Goal: Communication & Community: Answer question/provide support

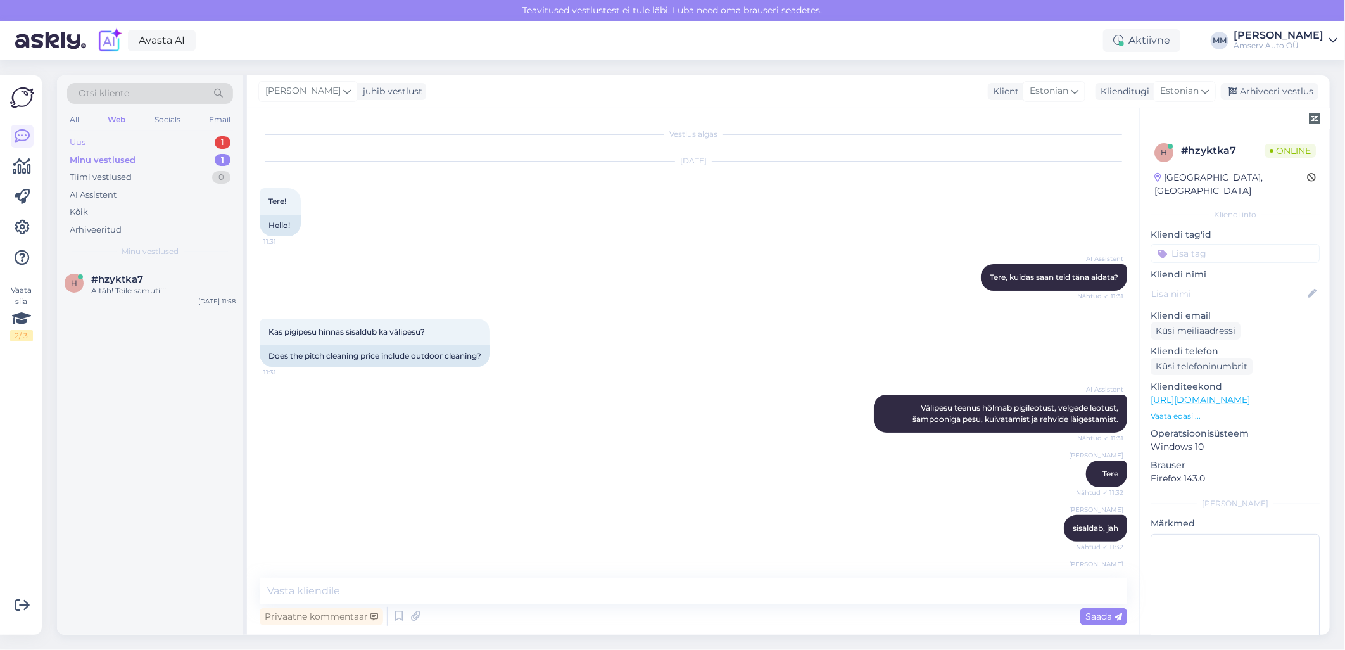
click at [142, 141] on div "Uus 1" at bounding box center [150, 143] width 166 height 18
click at [125, 282] on span "#d7r8lwlt" at bounding box center [114, 279] width 47 height 11
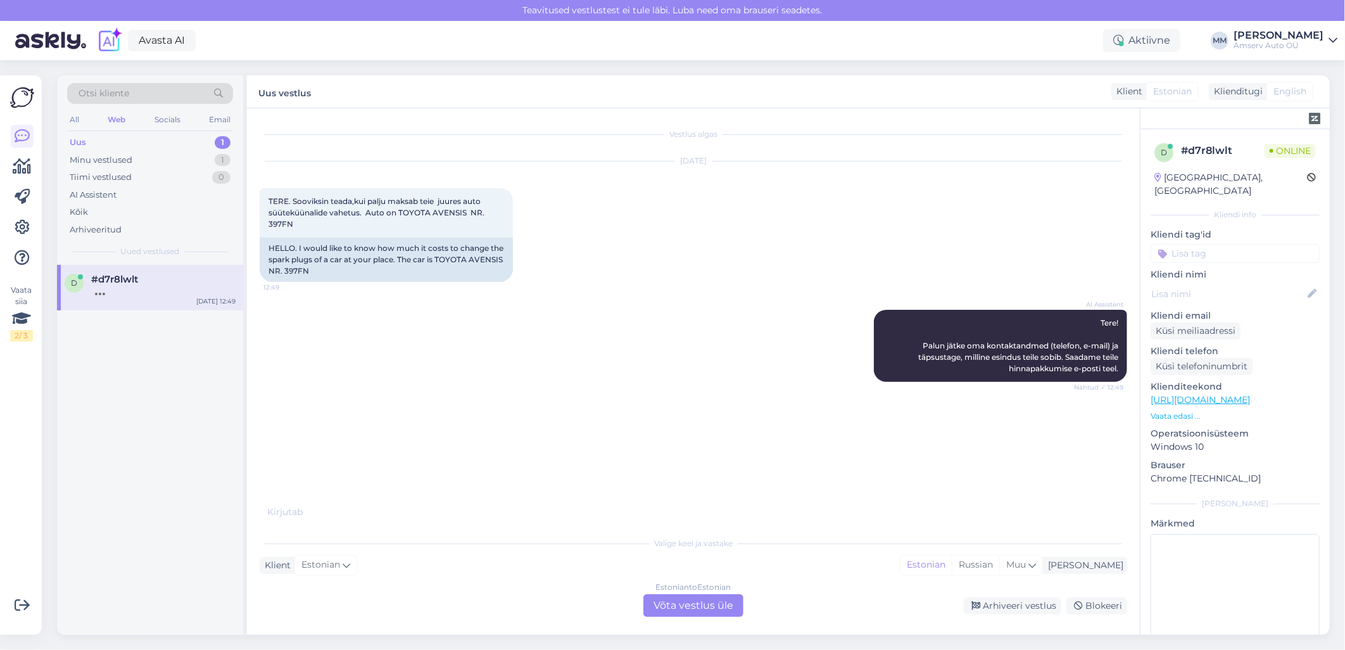
click at [668, 610] on div "Estonian to Estonian Võta vestlus üle" at bounding box center [693, 605] width 100 height 23
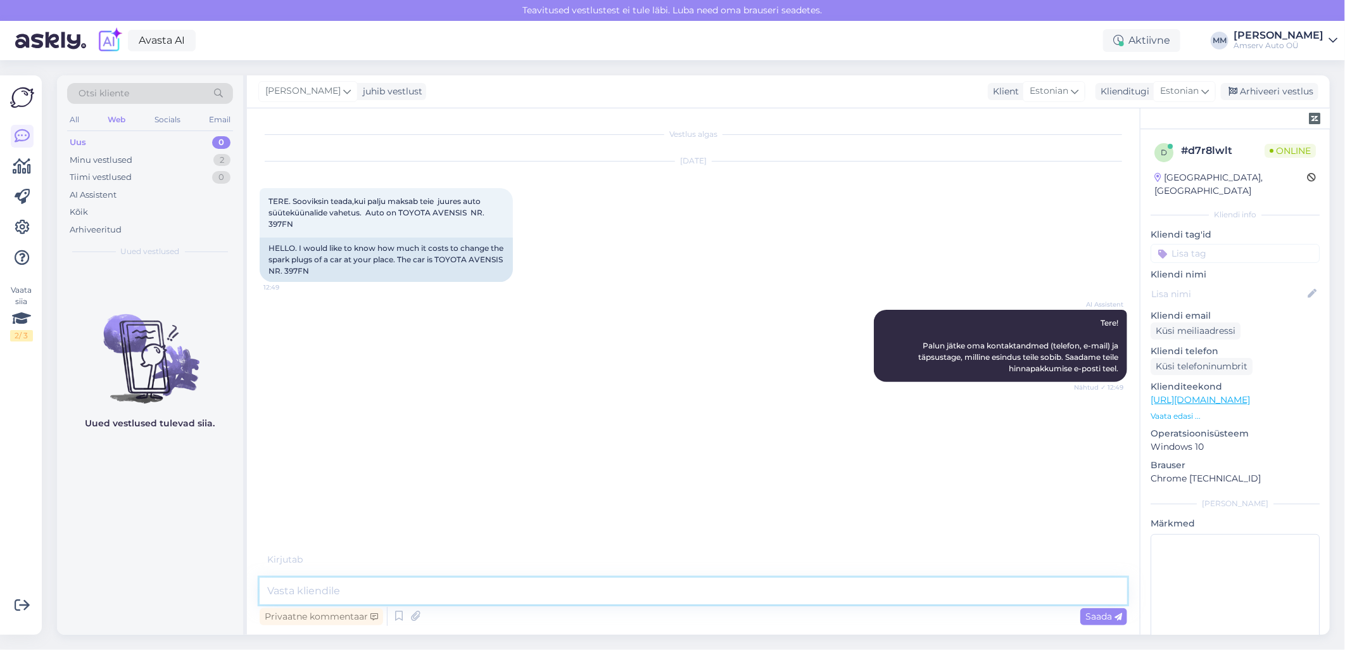
click at [526, 581] on textarea at bounding box center [693, 590] width 867 height 27
drag, startPoint x: 370, startPoint y: 594, endPoint x: 242, endPoint y: 597, distance: 127.3
click at [242, 597] on div "Otsi kliente All Web Socials Email Uus 0 Minu vestlused 2 Tiimi vestlused 0 AI …" at bounding box center [693, 354] width 1273 height 559
drag, startPoint x: 299, startPoint y: 422, endPoint x: 269, endPoint y: 422, distance: 29.8
click at [269, 422] on span "397BFN AUTO NR" at bounding box center [302, 422] width 68 height 9
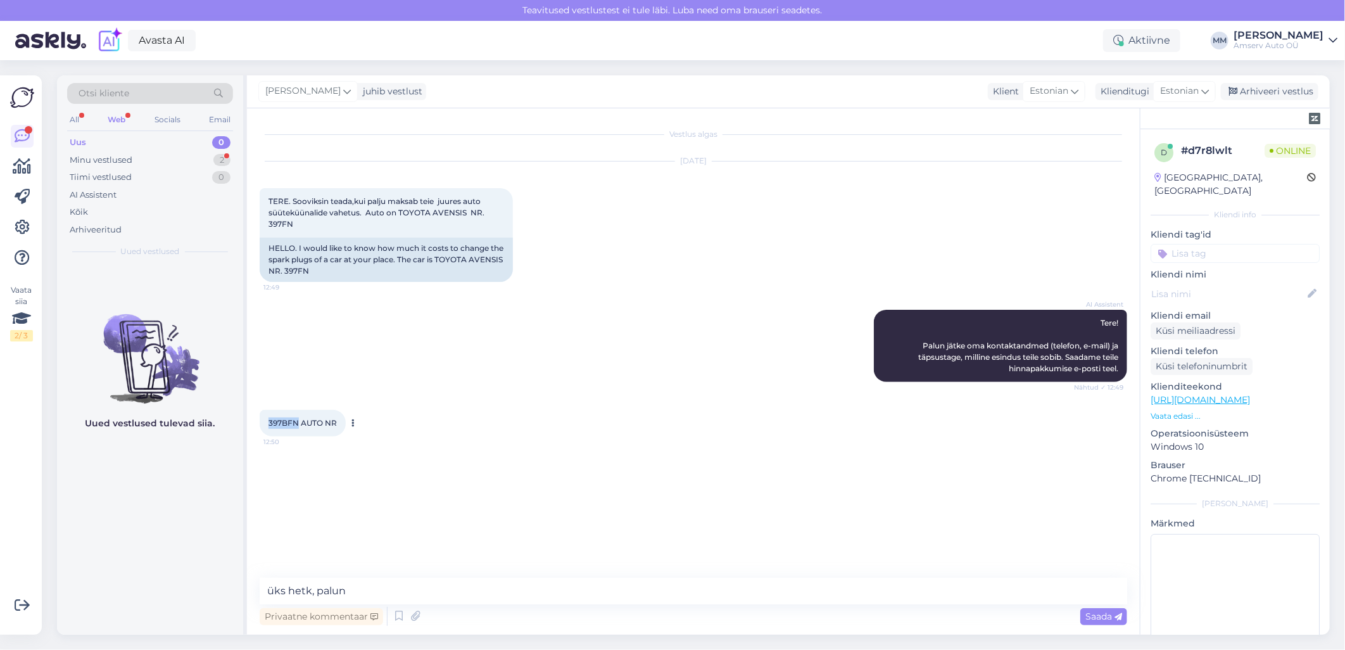
copy span "397BFN"
drag, startPoint x: 479, startPoint y: 601, endPoint x: 232, endPoint y: 601, distance: 246.3
click at [232, 601] on div "Otsi kliente All Web Socials Email Uus 0 Minu vestlused 2 Tiimi vestlused 0 AI …" at bounding box center [693, 354] width 1273 height 559
type textarea "Kas Pärnu esindus sobib?"
drag, startPoint x: 298, startPoint y: 422, endPoint x: 288, endPoint y: 422, distance: 10.1
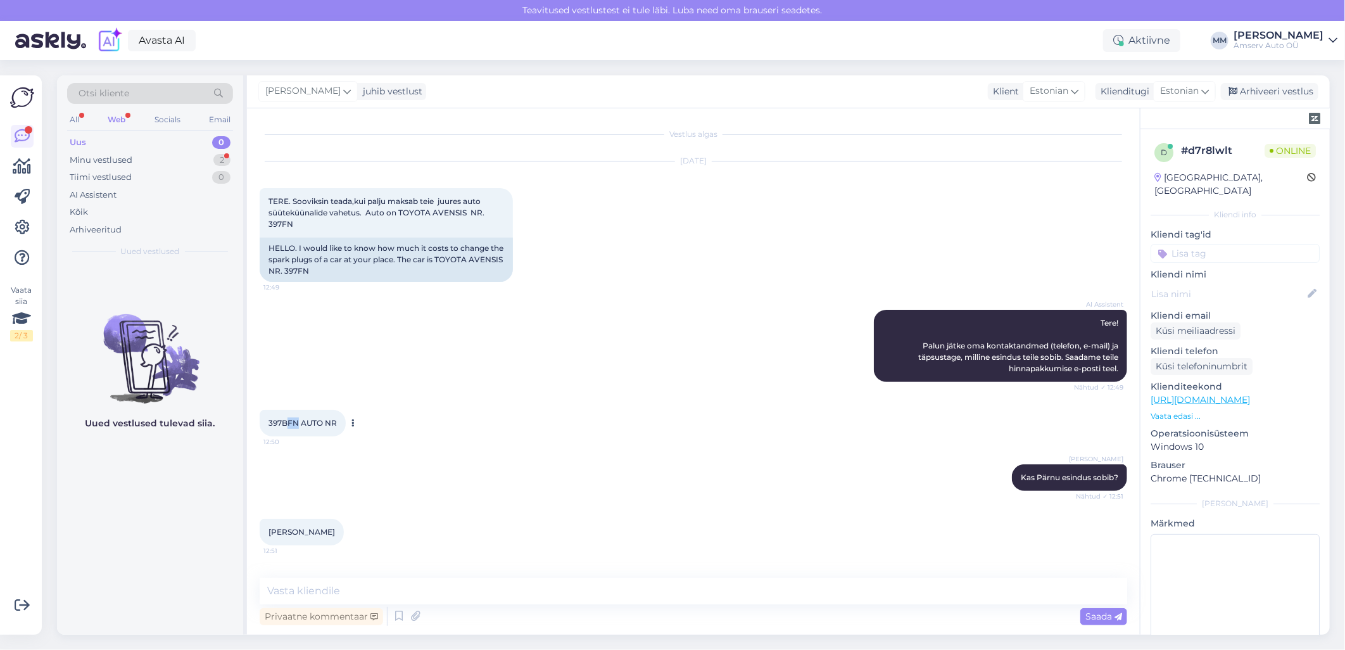
click at [288, 422] on span "397BFN AUTO NR" at bounding box center [302, 422] width 68 height 9
click at [655, 587] on textarea at bounding box center [693, 590] width 867 height 27
paste textarea "[EMAIL_ADDRESS][DOMAIN_NAME]"
type textarea "Kas saadame hinnapakkumise meilile [EMAIL_ADDRESS][DOMAIN_NAME]"
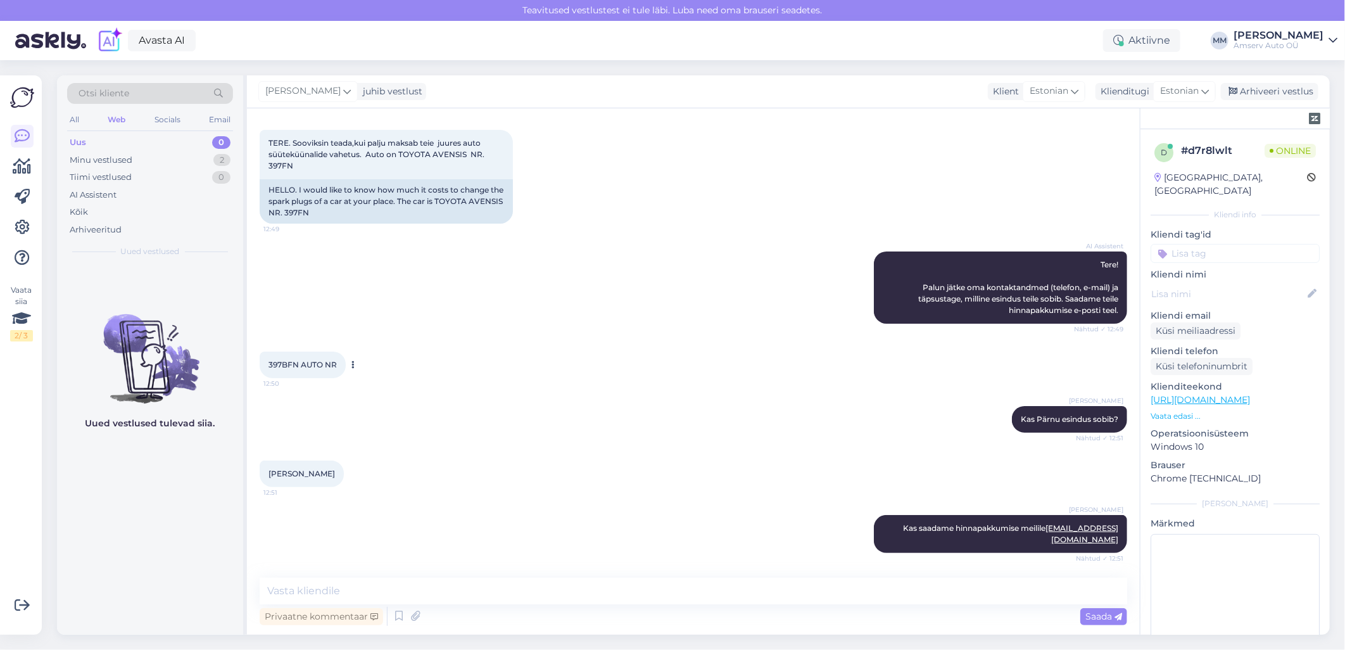
click at [279, 365] on span "397BFN AUTO NR" at bounding box center [302, 364] width 68 height 9
copy span "397BFN"
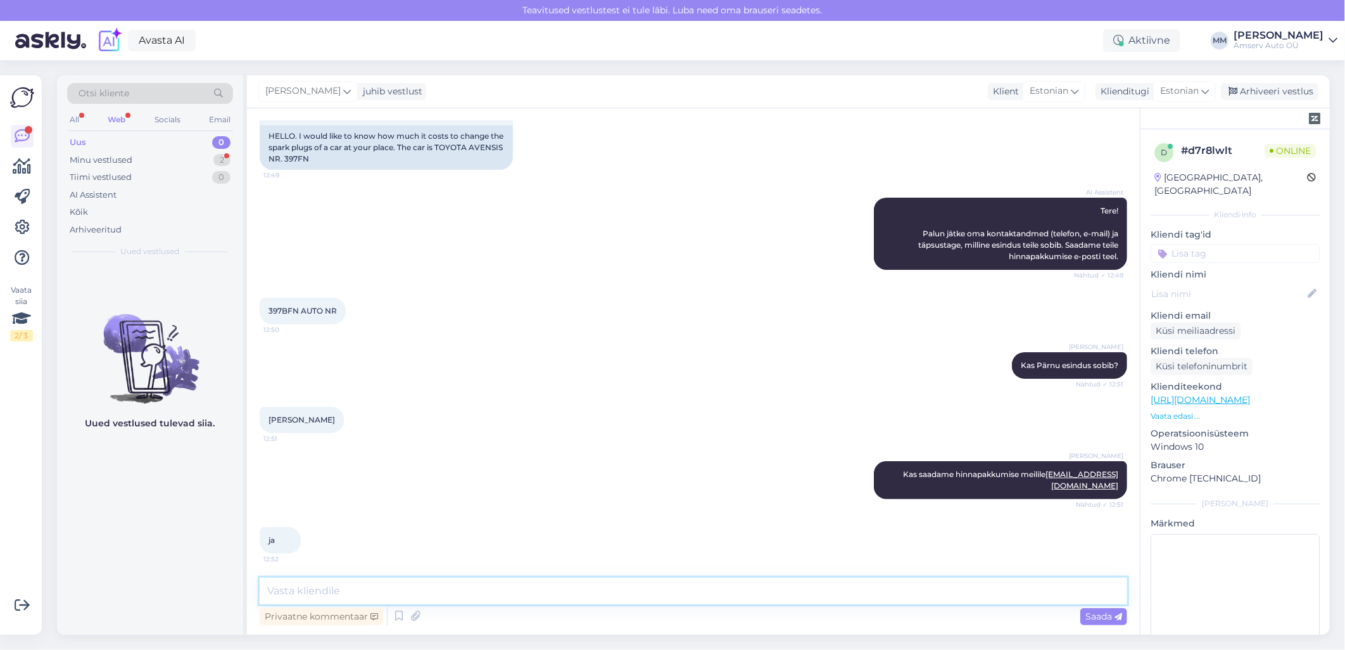
click at [361, 596] on textarea at bounding box center [693, 590] width 867 height 27
type textarea "Täname!"
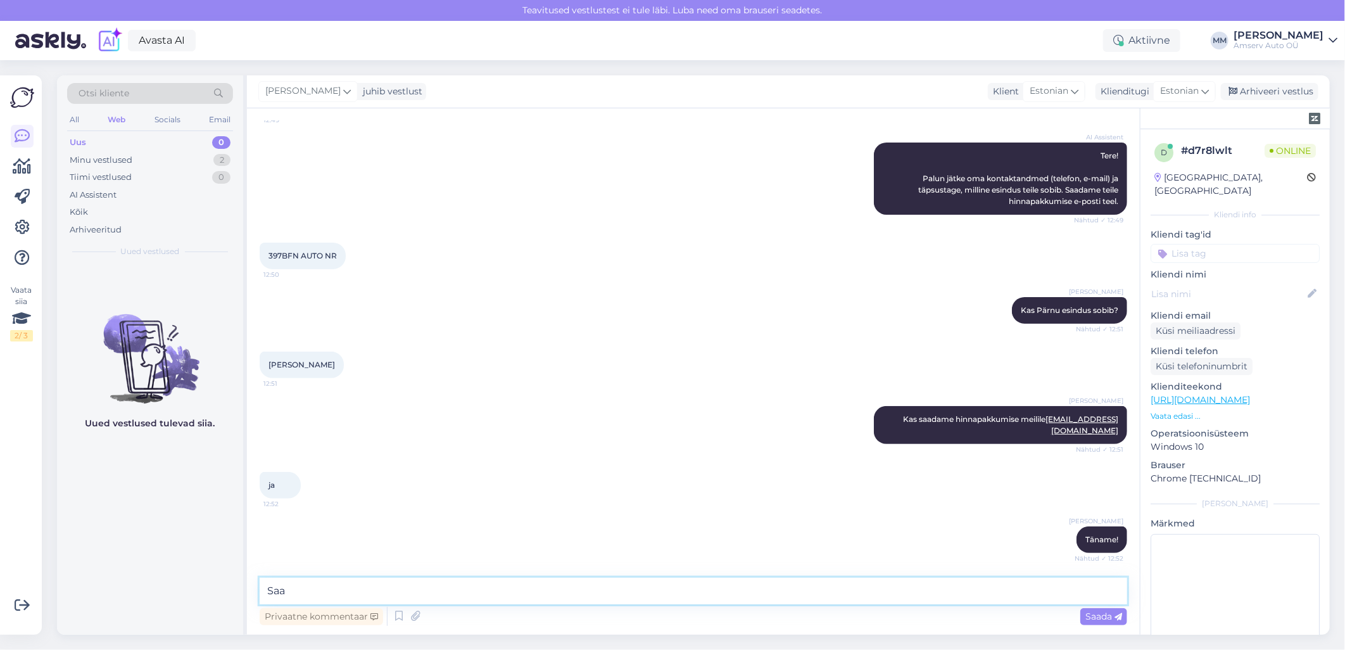
scroll to position [222, 0]
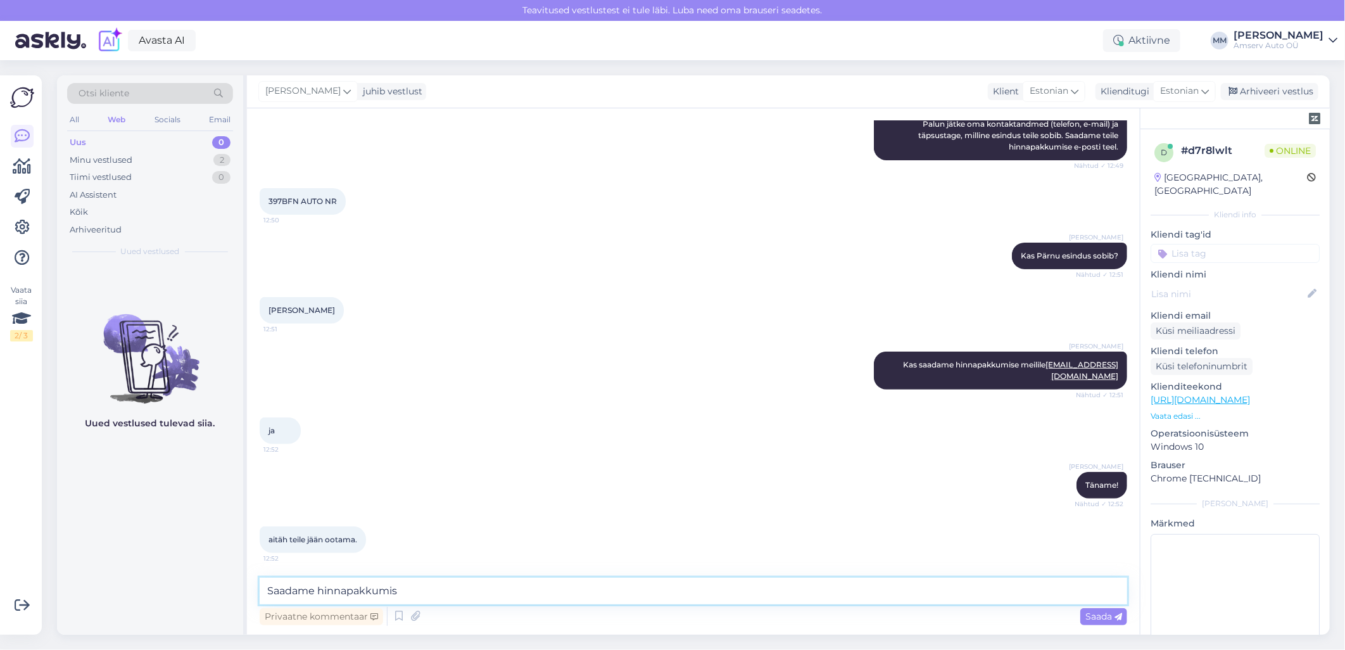
type textarea "Saadame hinnapakkumise"
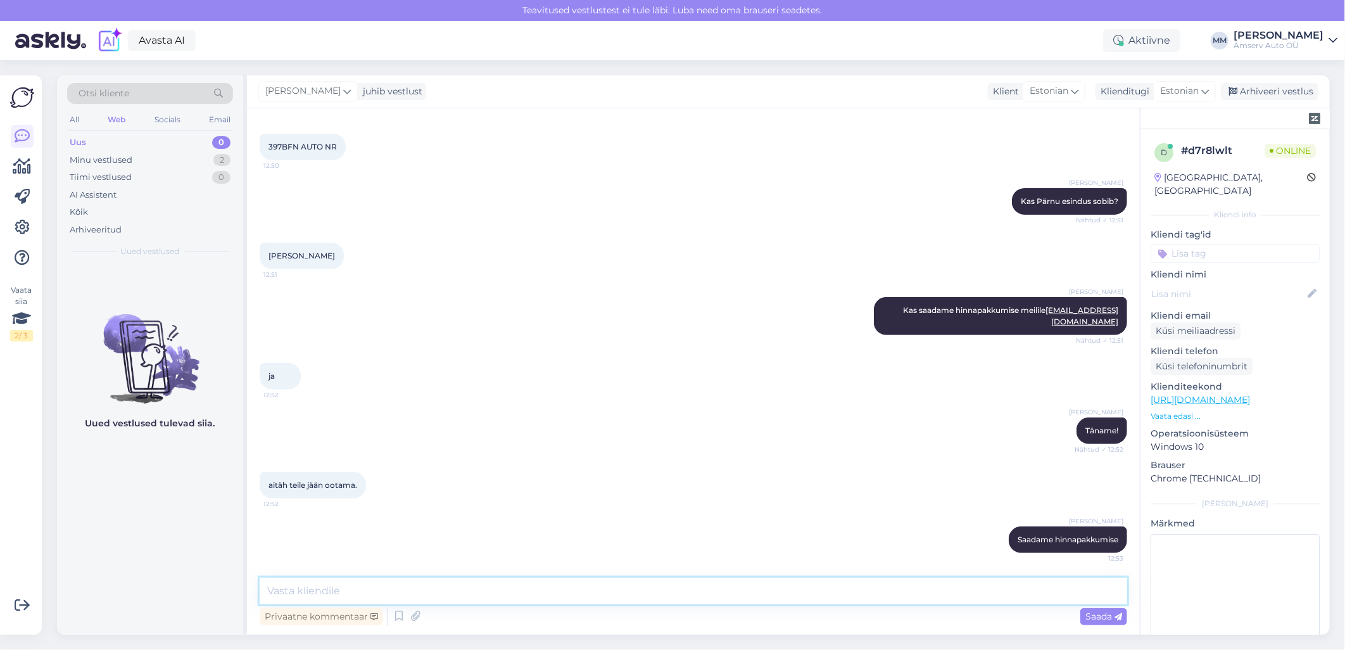
click at [762, 584] on textarea at bounding box center [693, 590] width 867 height 27
type textarea "Ilusat päeva!"
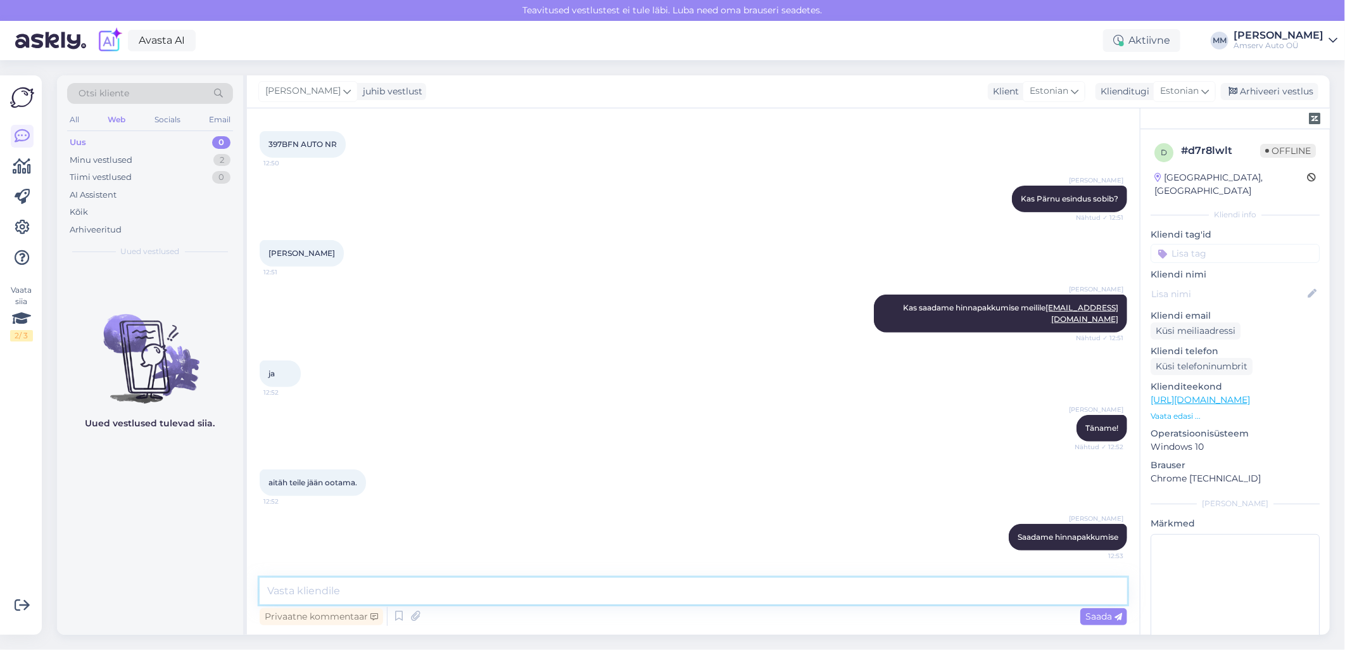
scroll to position [119, 0]
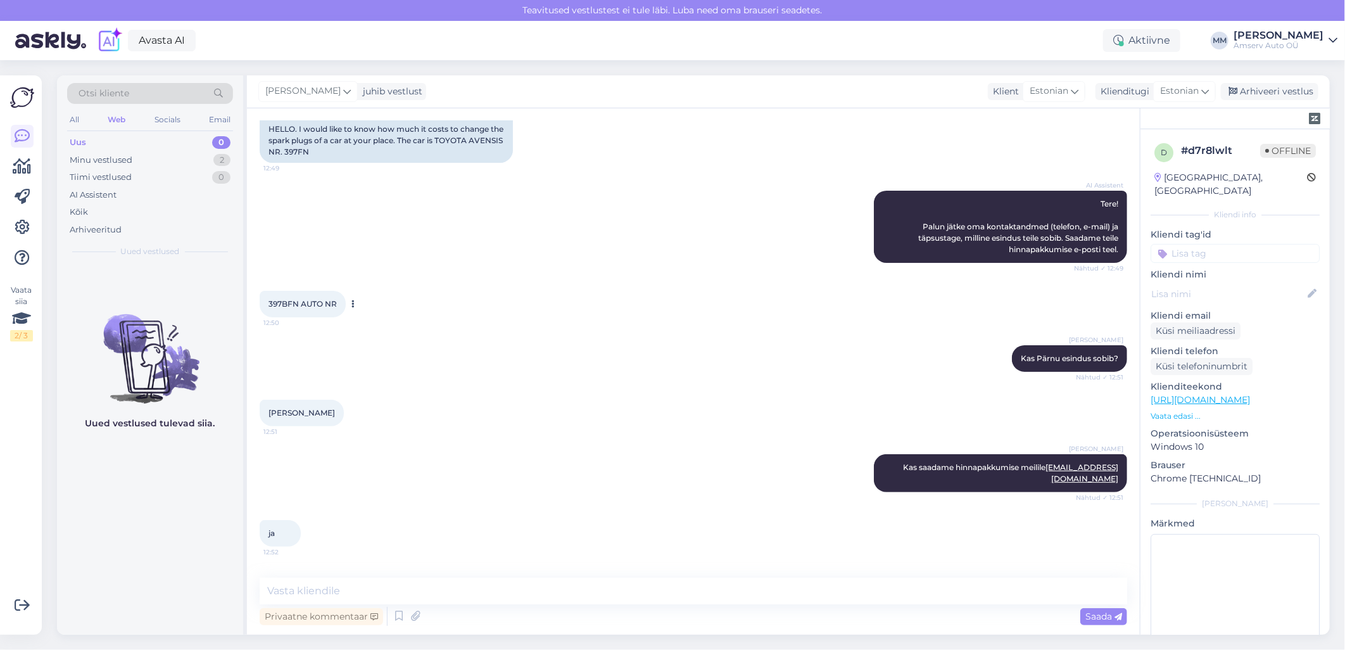
click at [277, 301] on span "397BFN AUTO NR" at bounding box center [302, 303] width 68 height 9
copy span "397BFN"
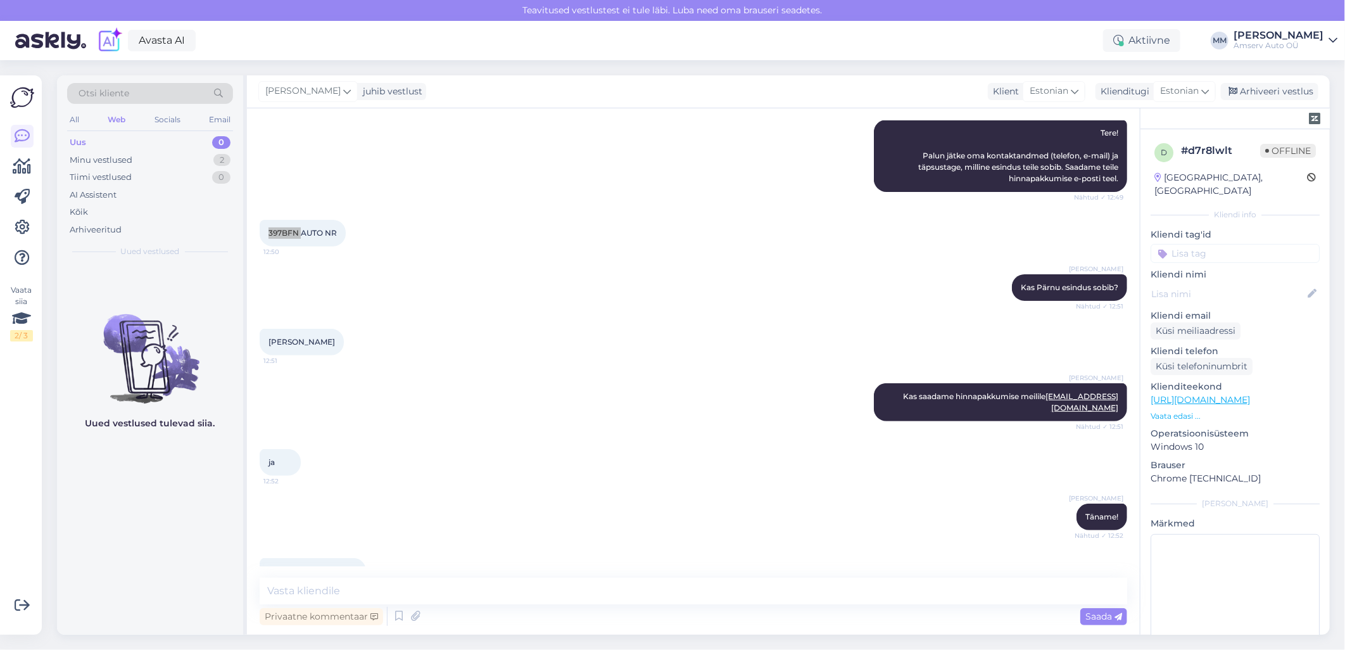
scroll to position [0, 0]
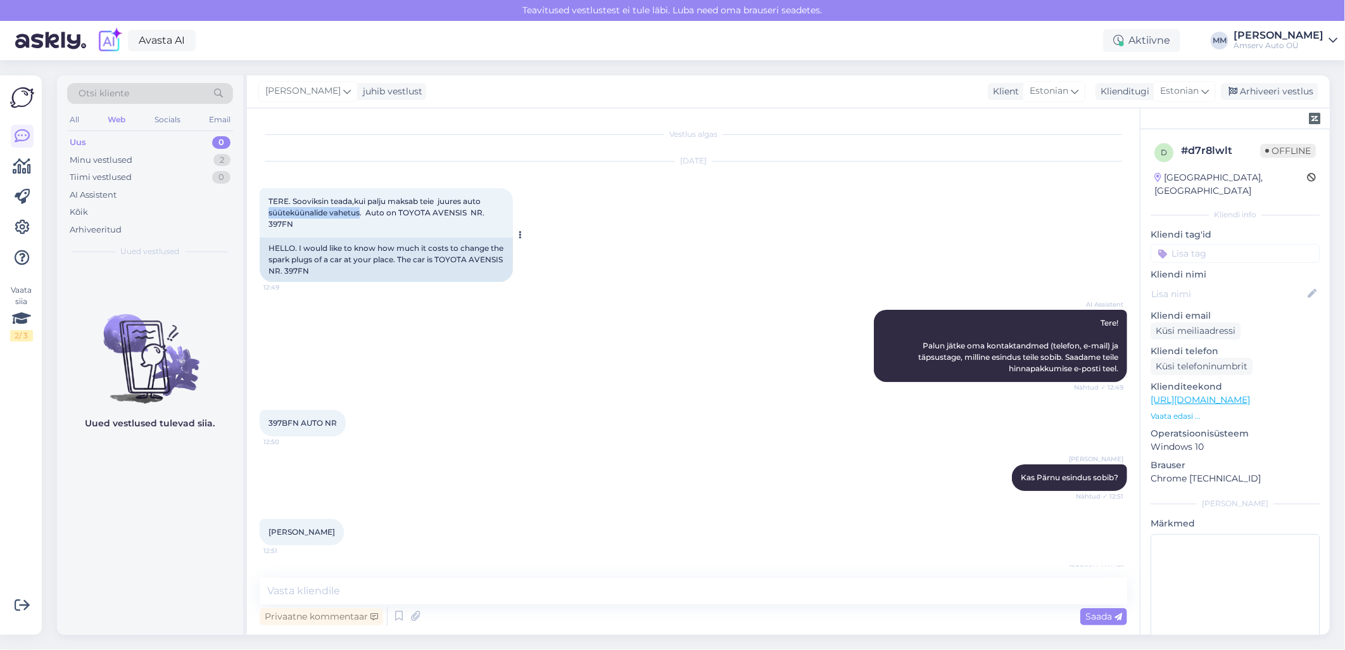
drag, startPoint x: 268, startPoint y: 211, endPoint x: 360, endPoint y: 211, distance: 91.2
click at [360, 211] on span "TERE. Sooviksin teada,kui palju maksab teie juures auto süüteküünalide vahetus.…" at bounding box center [377, 212] width 218 height 32
copy span "süüteküünalide vahetus"
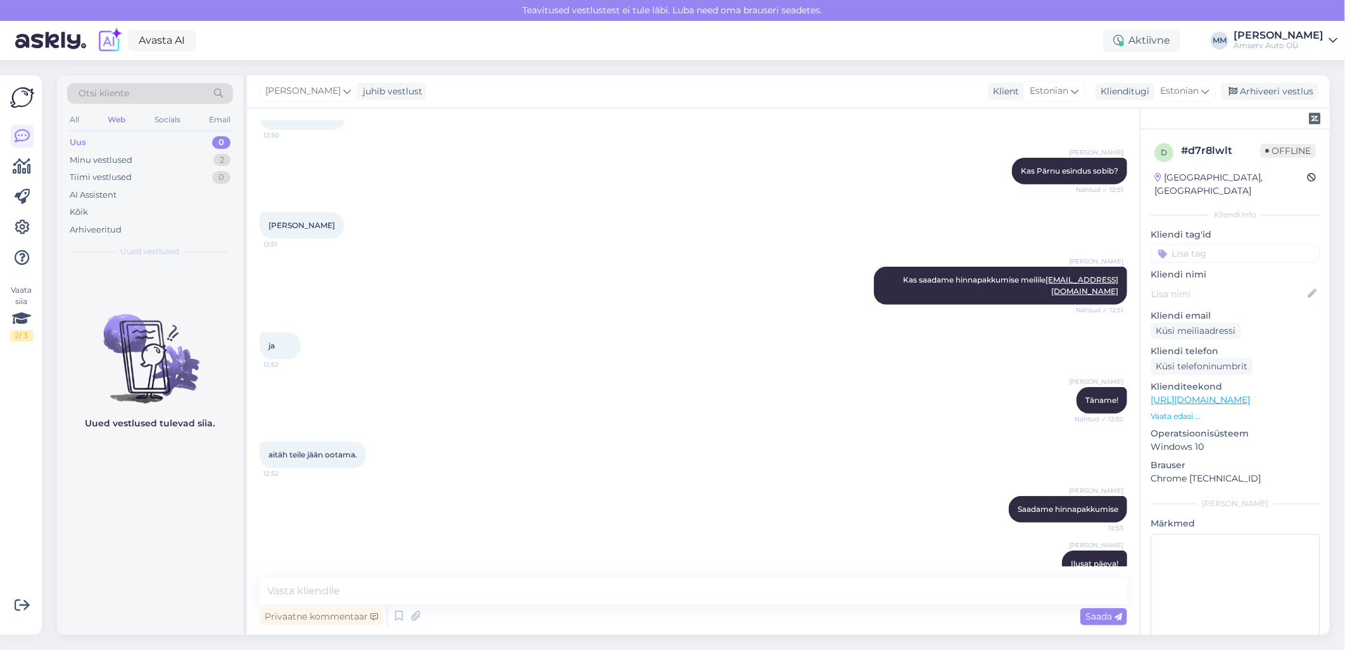
scroll to position [330, 0]
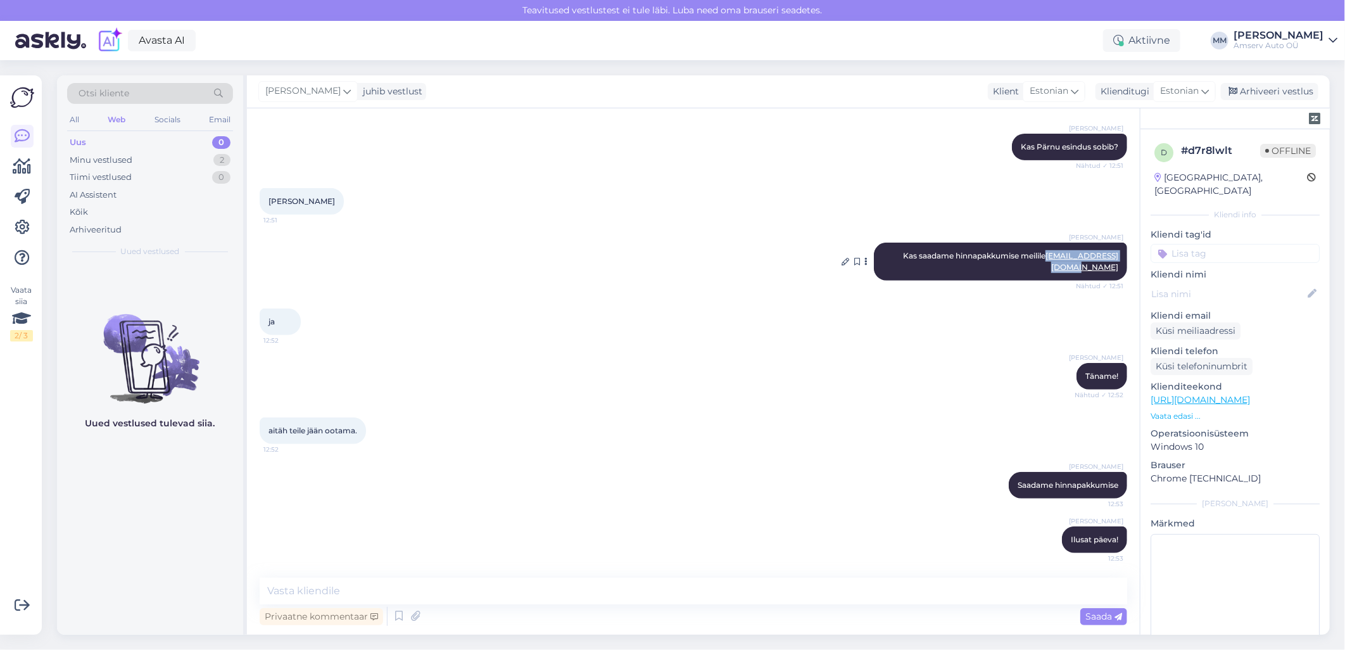
drag, startPoint x: 1111, startPoint y: 267, endPoint x: 1018, endPoint y: 270, distance: 93.1
click at [1018, 270] on div "[PERSON_NAME] saadame hinnapakkumise meilile [EMAIL_ADDRESS][DOMAIN_NAME] Nähtu…" at bounding box center [1000, 261] width 253 height 38
copy link "[EMAIL_ADDRESS][DOMAIN_NAME]"
